Goal: Information Seeking & Learning: Learn about a topic

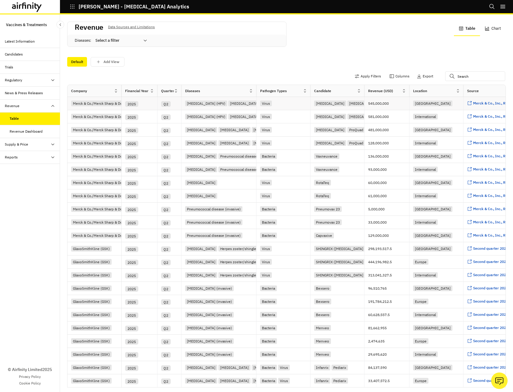
click at [249, 97] on div "Human papillomavirus (HPV) Human papillomavirus (HPV)" at bounding box center [218, 103] width 75 height 13
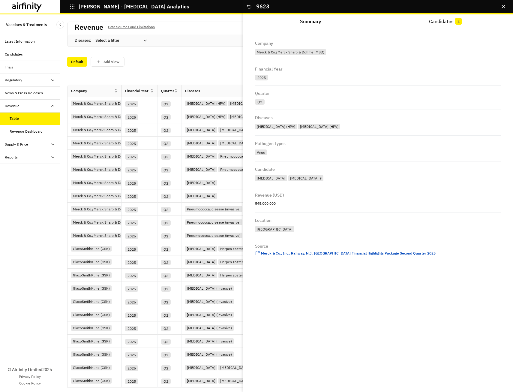
click at [203, 45] on div "Diseases : Select a filter" at bounding box center [176, 40] width 219 height 12
click at [215, 76] on div "Apply Filters Columns Export" at bounding box center [286, 77] width 438 height 16
click at [503, 5] on icon "Close" at bounding box center [503, 7] width 4 height 4
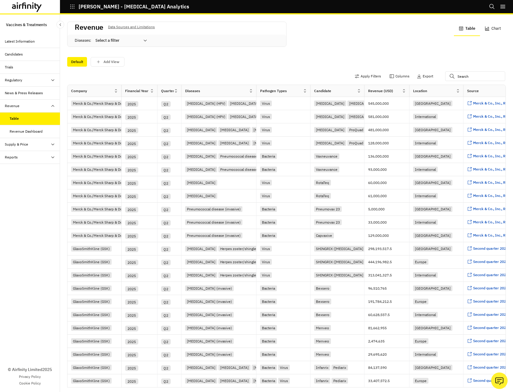
click at [33, 131] on div "Revenue Dashboard" at bounding box center [26, 131] width 33 height 5
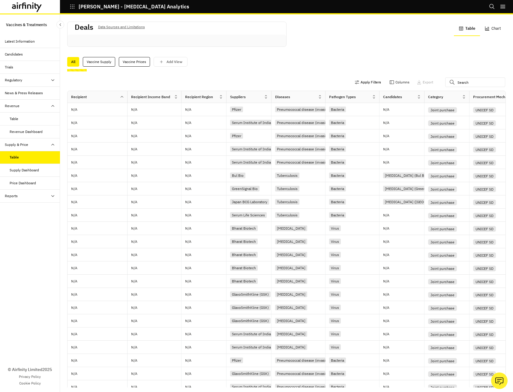
click at [356, 81] on button "Apply Filters" at bounding box center [367, 82] width 26 height 10
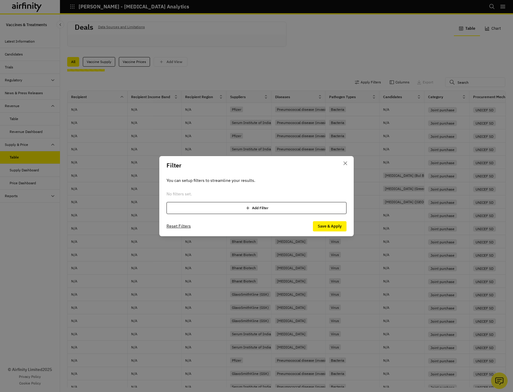
click at [263, 209] on div "Add Filter" at bounding box center [256, 208] width 180 height 12
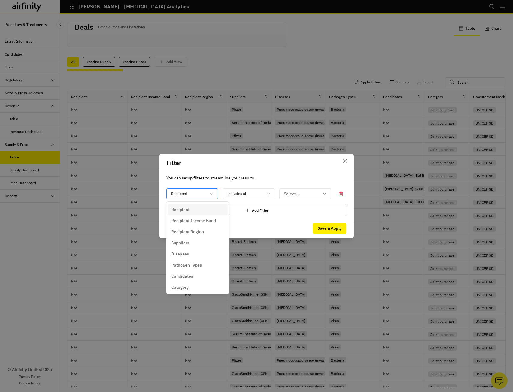
click at [211, 193] on icon at bounding box center [211, 193] width 5 height 5
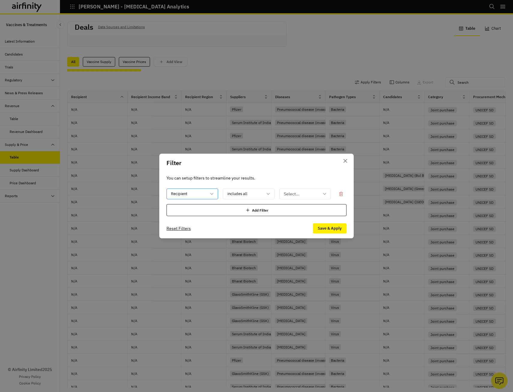
click at [209, 192] on icon at bounding box center [211, 193] width 5 height 5
click at [267, 192] on icon at bounding box center [268, 193] width 5 height 5
click at [297, 193] on div at bounding box center [301, 193] width 35 height 7
click at [308, 171] on header "Filter" at bounding box center [256, 163] width 194 height 19
click at [345, 161] on icon "Close" at bounding box center [345, 161] width 4 height 4
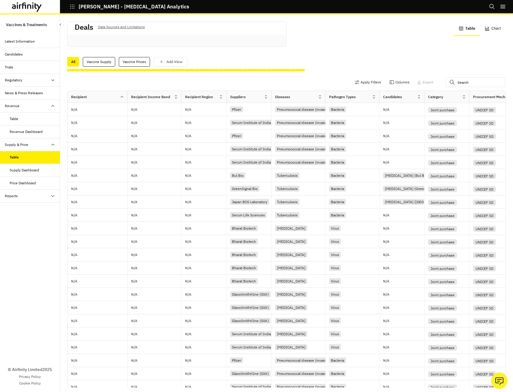
click at [25, 170] on div "Supply Dashboard" at bounding box center [24, 169] width 29 height 5
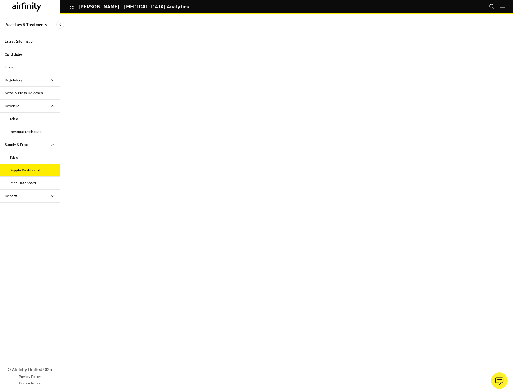
click at [26, 183] on div "Price Dashboard" at bounding box center [23, 182] width 26 height 5
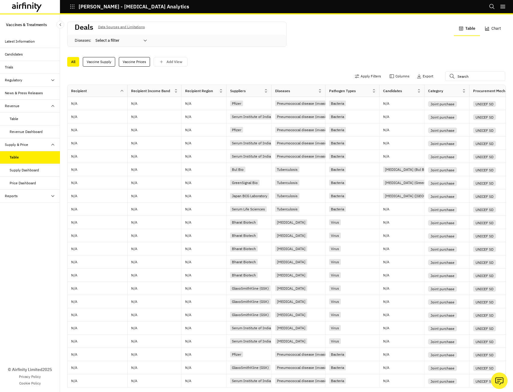
click at [320, 90] on icon at bounding box center [320, 90] width 4 height 4
click at [295, 117] on div "Sort Ascending" at bounding box center [293, 118] width 61 height 13
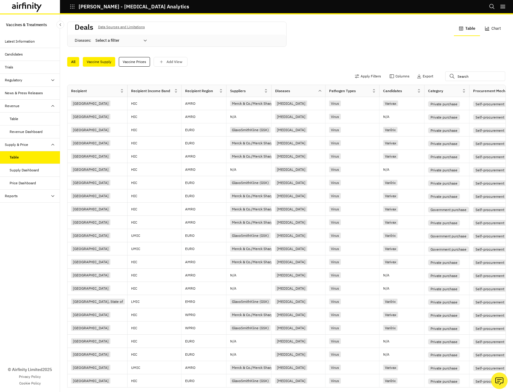
click at [107, 61] on div "Vaccine Supply" at bounding box center [99, 62] width 32 height 10
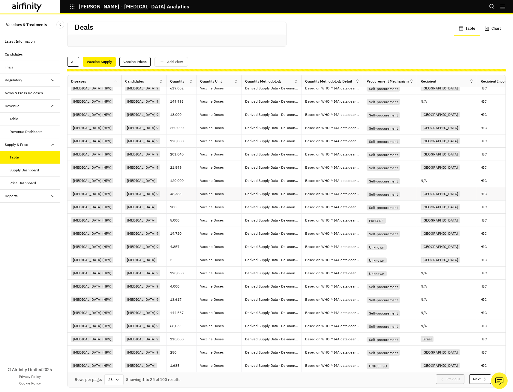
scroll to position [1, 0]
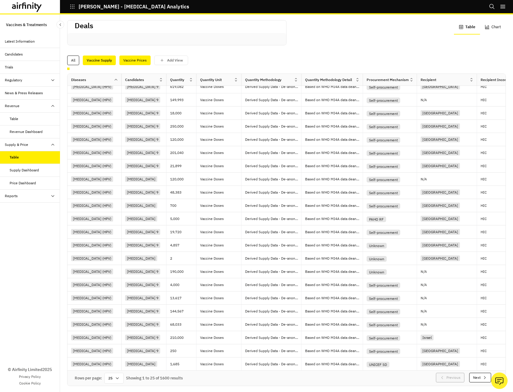
click at [129, 60] on div "Vaccine Prices" at bounding box center [134, 60] width 31 height 10
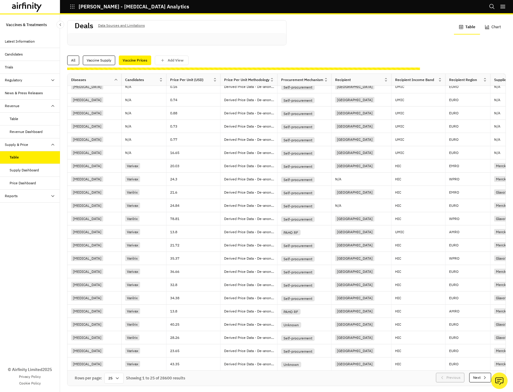
click at [26, 183] on div "Price Dashboard" at bounding box center [23, 182] width 26 height 5
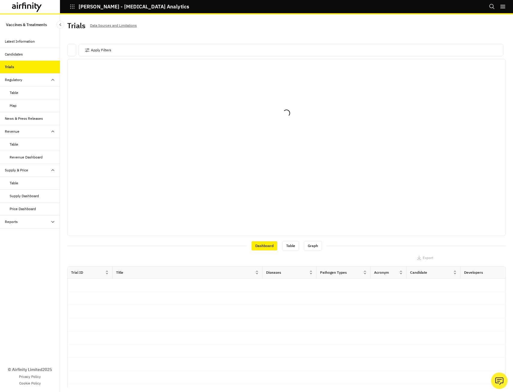
scroll to position [1, 0]
